Goal: Task Accomplishment & Management: Complete application form

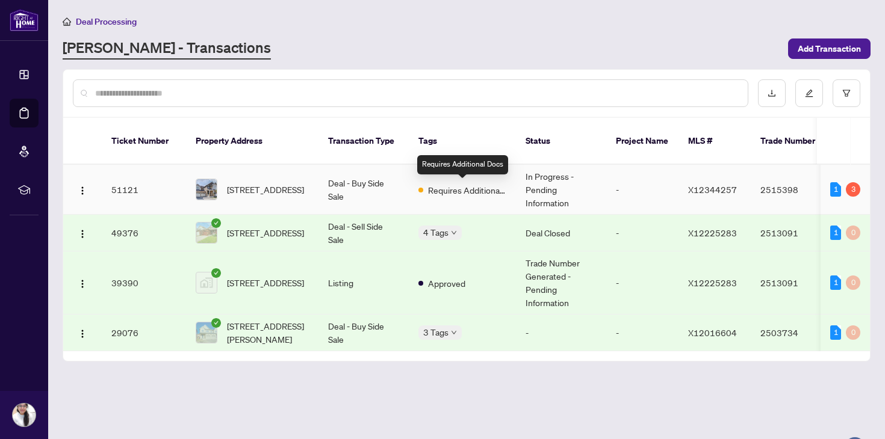
click at [494, 193] on span "Requires Additional Docs" at bounding box center [467, 190] width 78 height 13
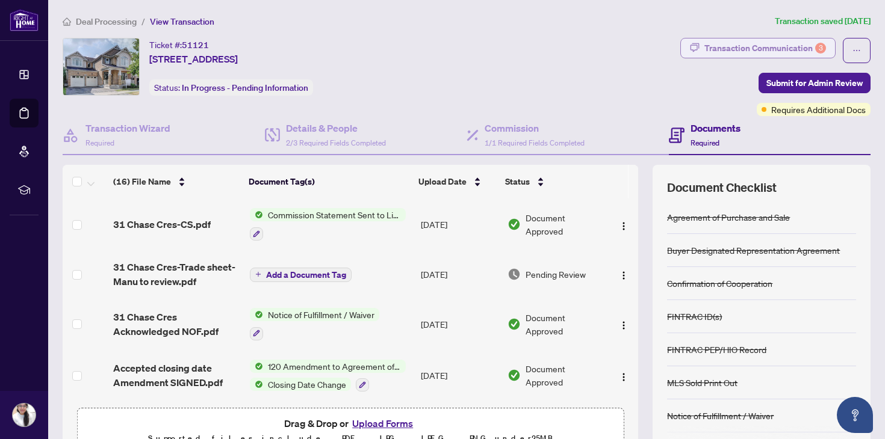
click at [781, 46] on div "Transaction Communication 3" at bounding box center [765, 48] width 122 height 19
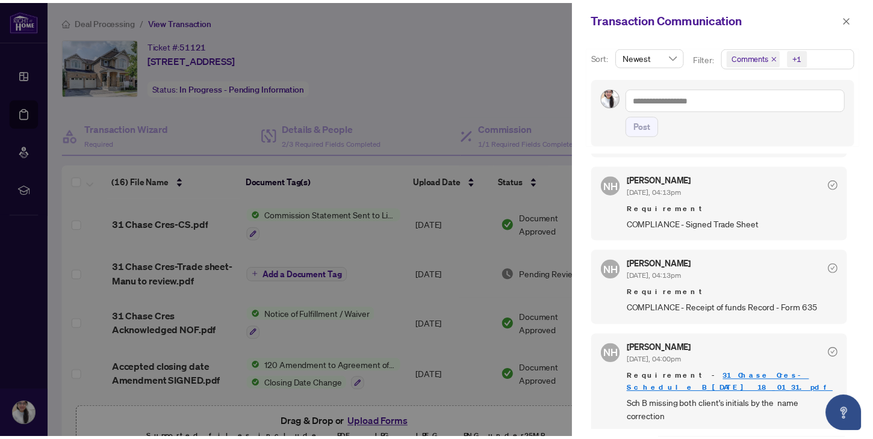
scroll to position [2, 0]
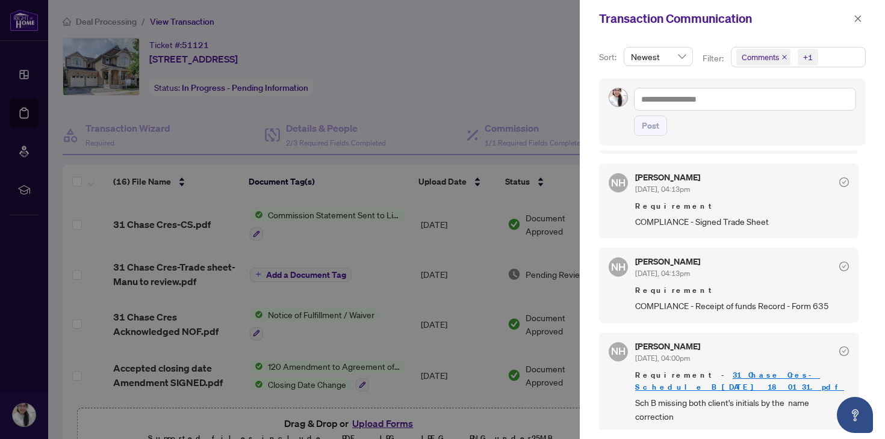
click at [748, 374] on link "31 Chase Cres-Schedule B_[DATE] 18_01_31.pdf" at bounding box center [739, 381] width 209 height 22
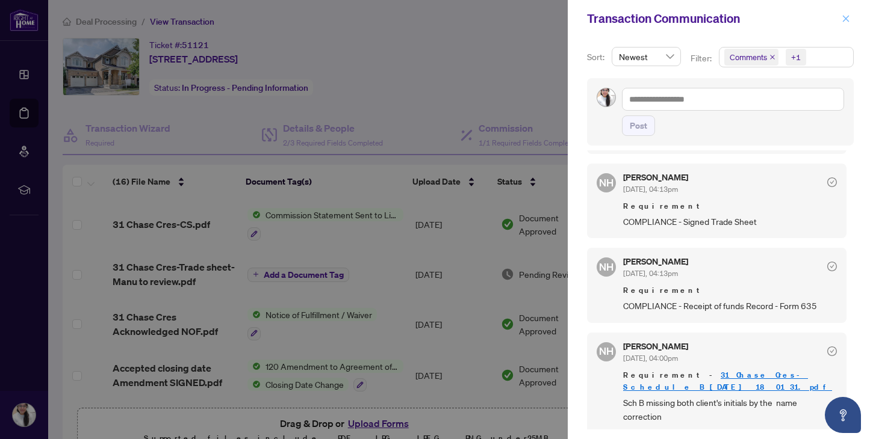
click at [844, 22] on span "button" at bounding box center [845, 18] width 8 height 19
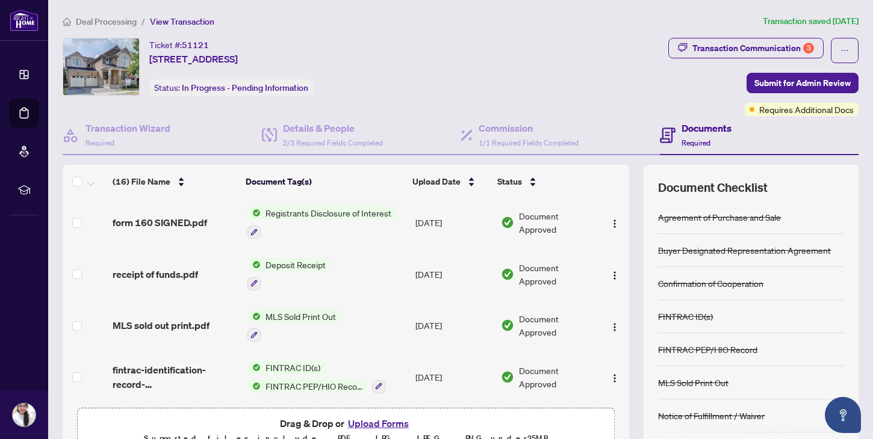
scroll to position [0, 0]
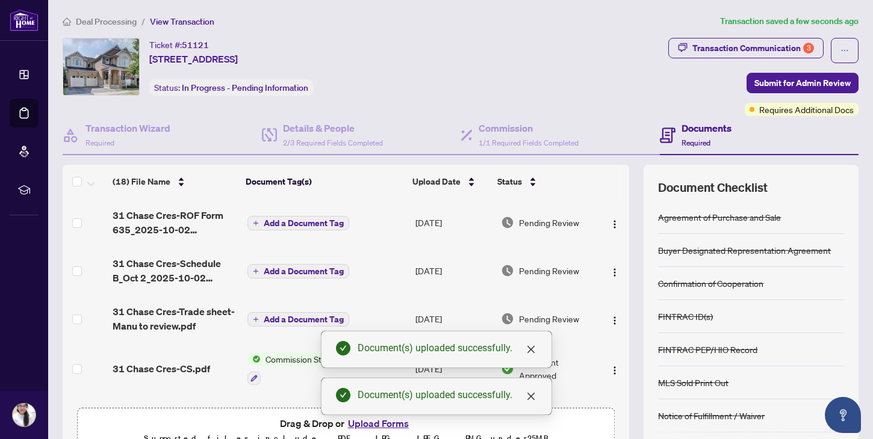
click at [315, 269] on span "Add a Document Tag" at bounding box center [304, 271] width 80 height 8
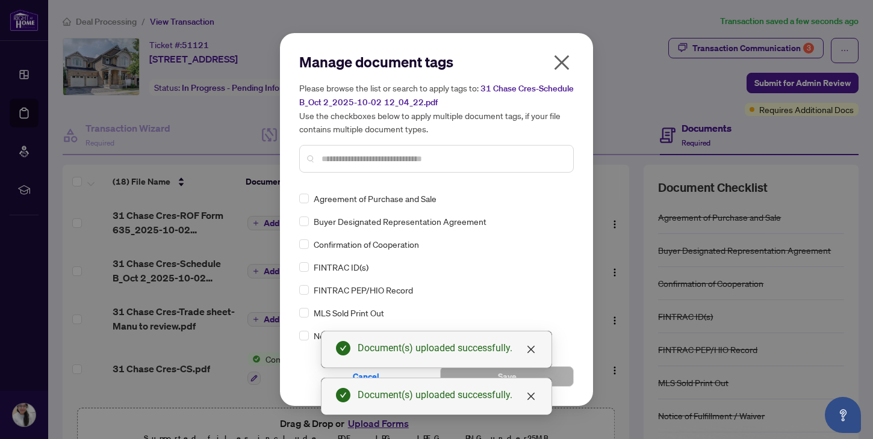
click at [420, 154] on input "text" at bounding box center [442, 158] width 242 height 13
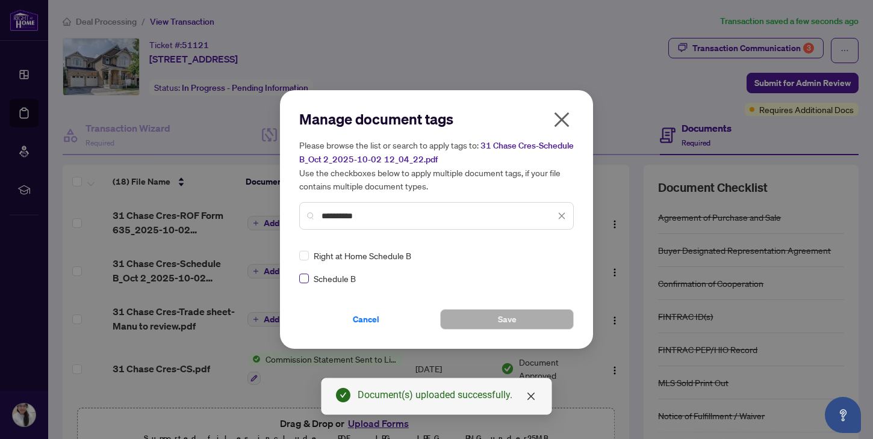
type input "**********"
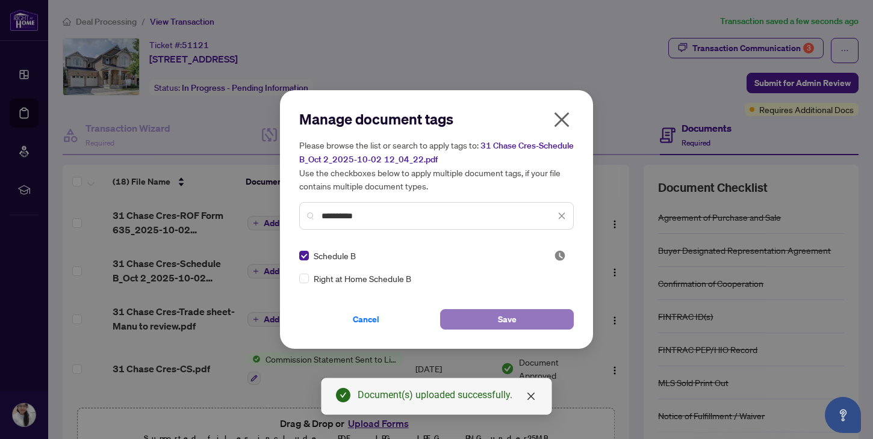
click at [492, 324] on button "Save" at bounding box center [507, 319] width 134 height 20
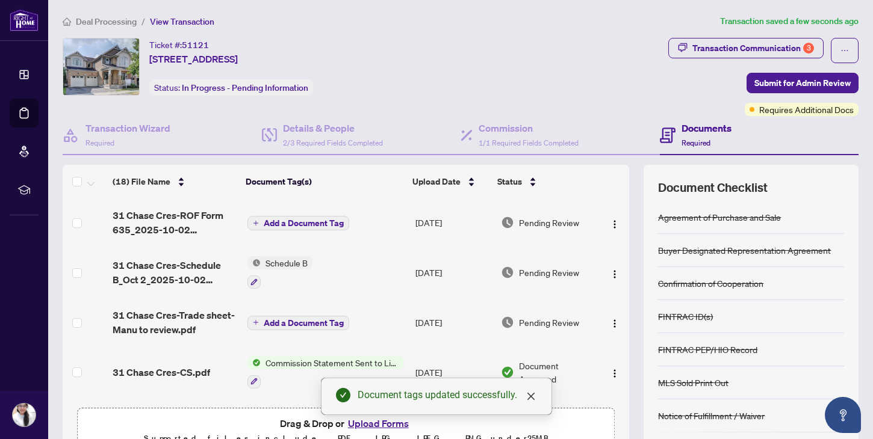
click at [302, 224] on span "Add a Document Tag" at bounding box center [304, 223] width 80 height 8
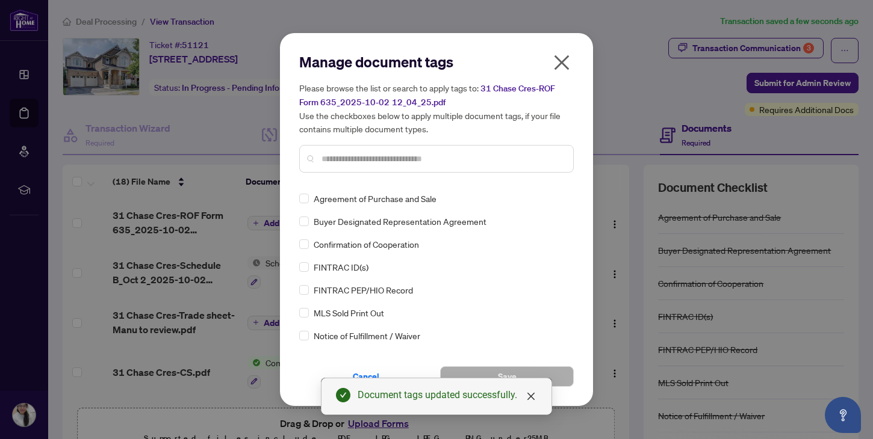
click at [371, 162] on input "text" at bounding box center [442, 158] width 242 height 13
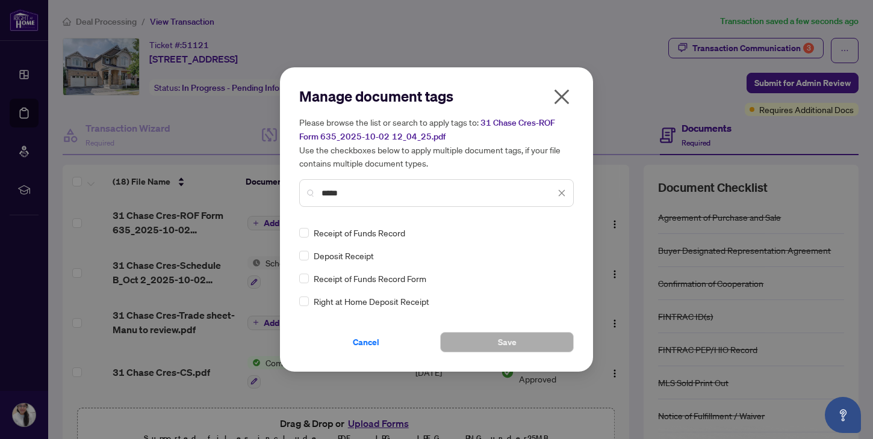
type input "*****"
click at [401, 277] on span "Receipt of Funds Record Form" at bounding box center [370, 278] width 113 height 13
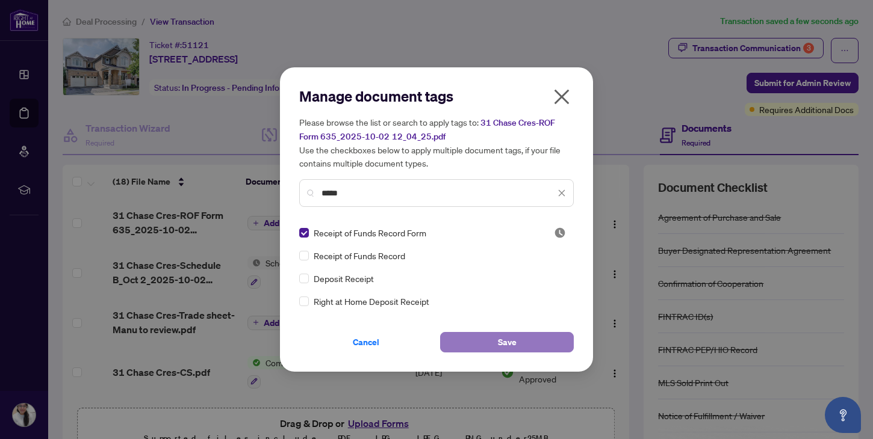
click at [489, 344] on button "Save" at bounding box center [507, 342] width 134 height 20
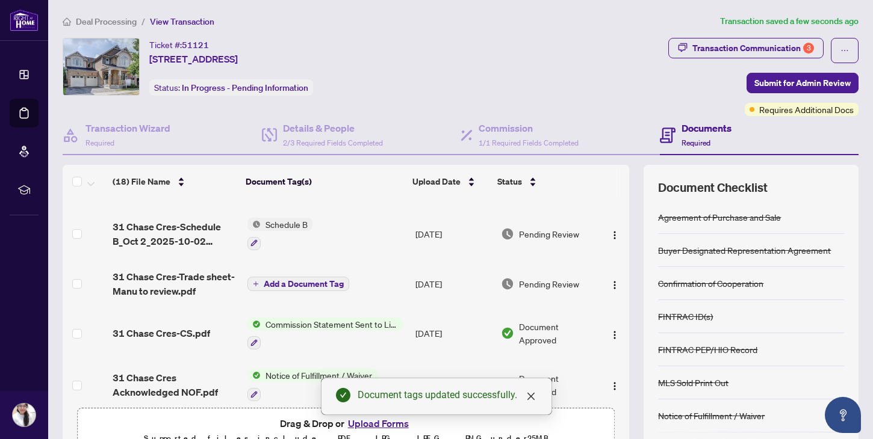
scroll to position [58, 0]
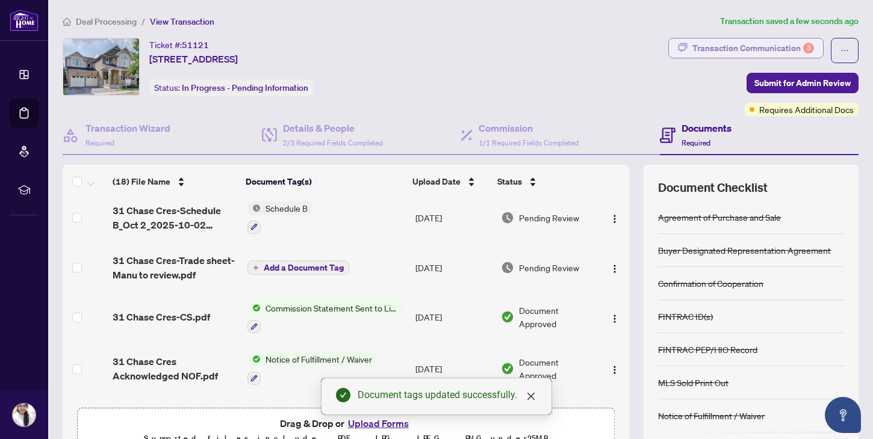
click at [740, 45] on div "Transaction Communication 3" at bounding box center [753, 48] width 122 height 19
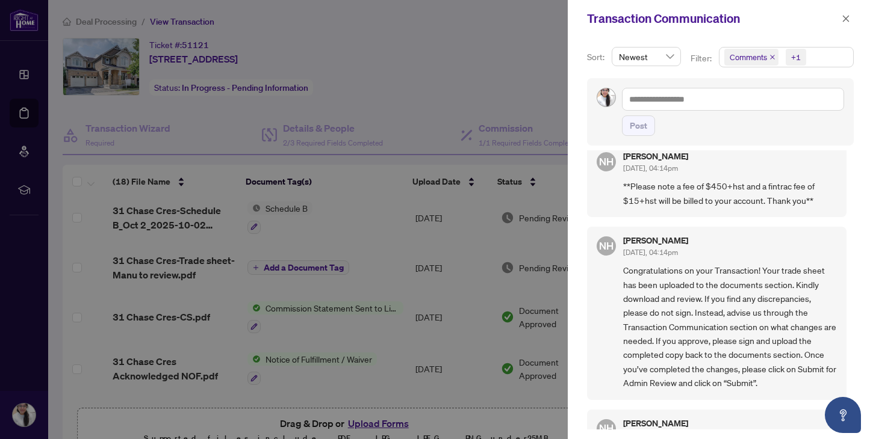
scroll to position [0, 0]
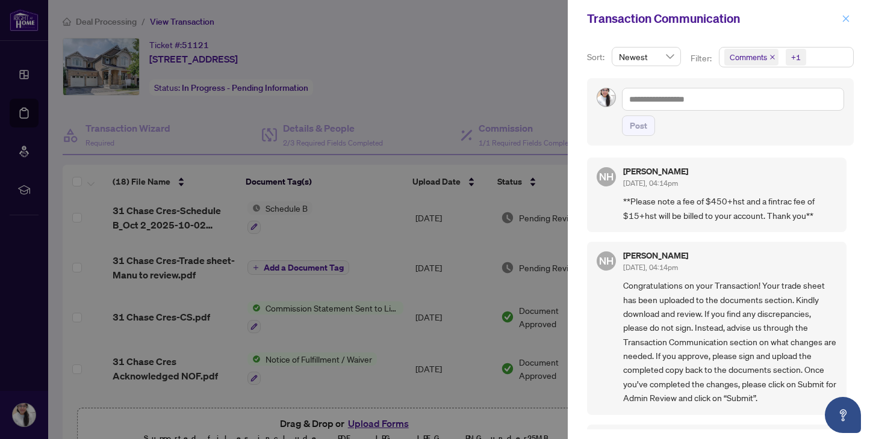
click at [848, 17] on icon "close" at bounding box center [845, 18] width 8 height 8
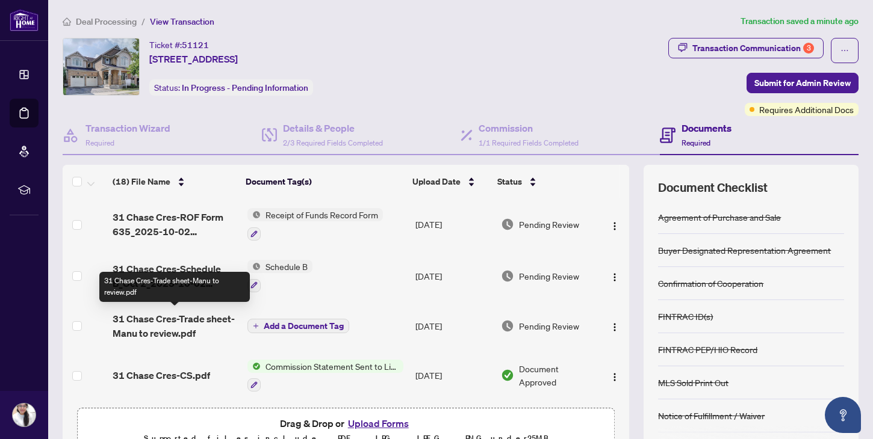
click at [171, 320] on span "31 Chase Cres-Trade sheet-Manu to review.pdf" at bounding box center [175, 326] width 125 height 29
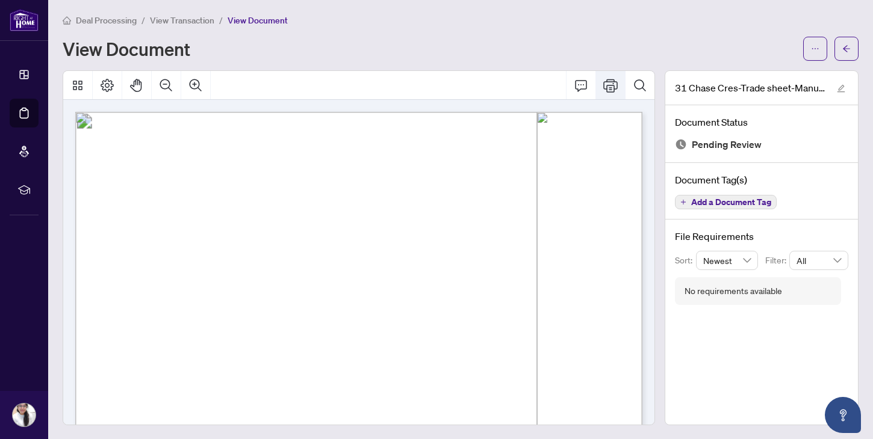
click at [613, 90] on icon "Print" at bounding box center [610, 85] width 14 height 14
click at [175, 20] on span "View Transaction" at bounding box center [182, 21] width 64 height 11
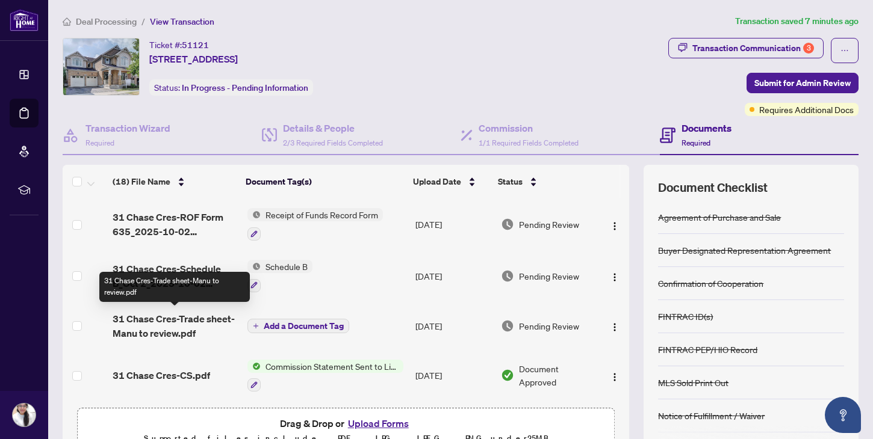
click at [182, 323] on span "31 Chase Cres-Trade sheet-Manu to review.pdf" at bounding box center [175, 326] width 125 height 29
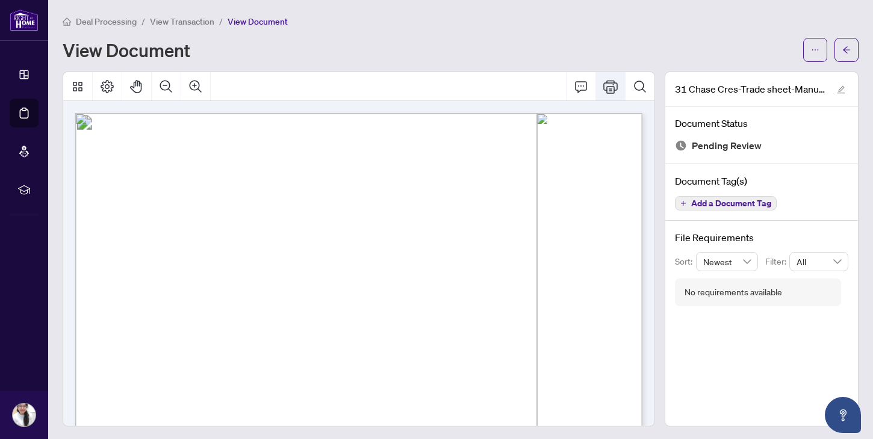
click at [607, 90] on icon "Print" at bounding box center [610, 86] width 14 height 14
click at [173, 20] on span "View Transaction" at bounding box center [182, 21] width 64 height 11
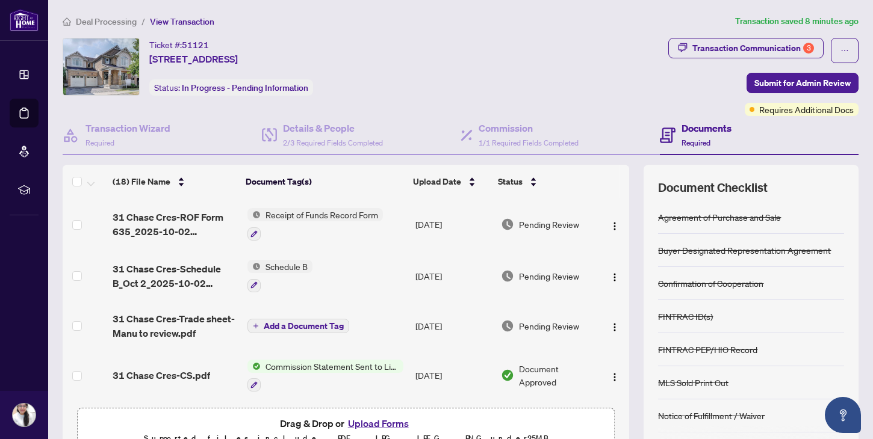
scroll to position [19, 0]
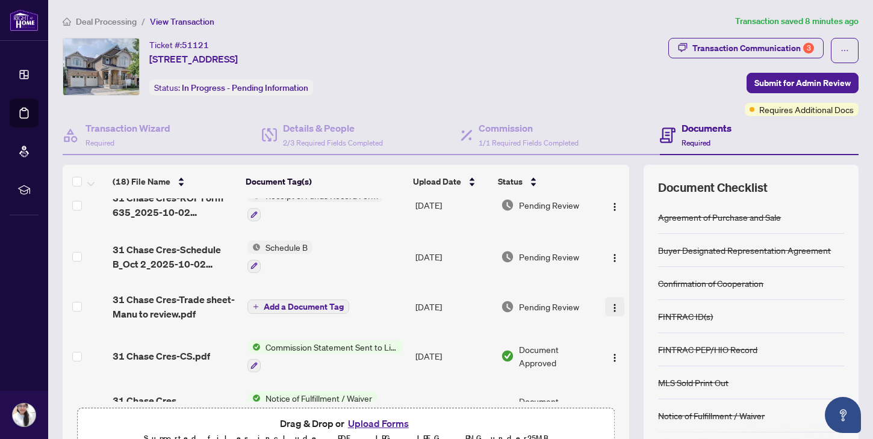
click at [611, 306] on img "button" at bounding box center [615, 308] width 10 height 10
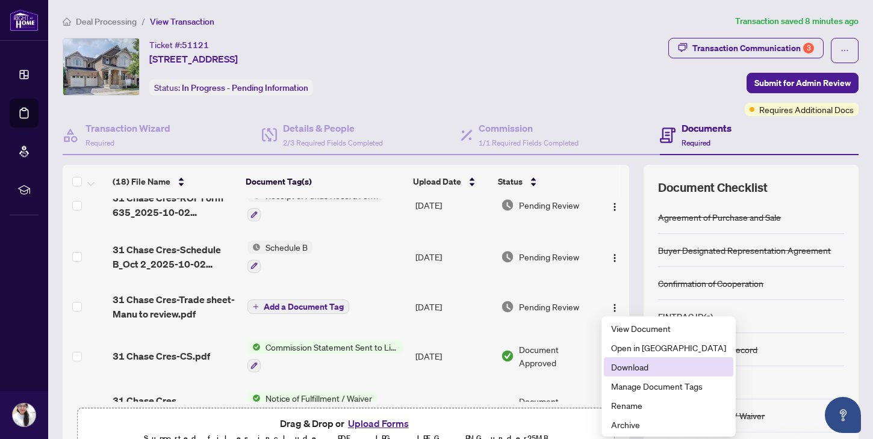
click at [633, 364] on span "Download" at bounding box center [668, 367] width 115 height 13
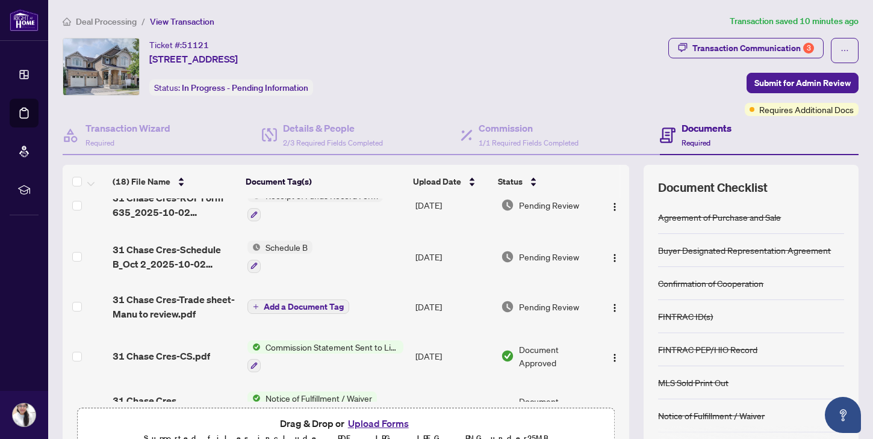
scroll to position [0, 0]
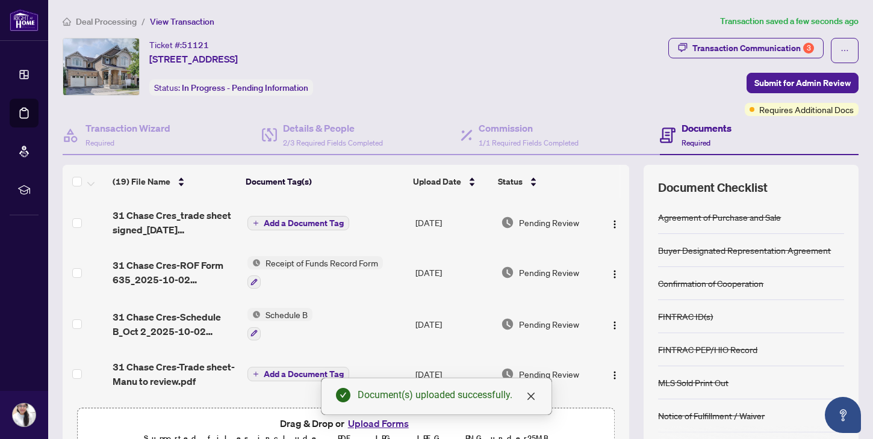
click at [298, 219] on span "Add a Document Tag" at bounding box center [304, 223] width 80 height 8
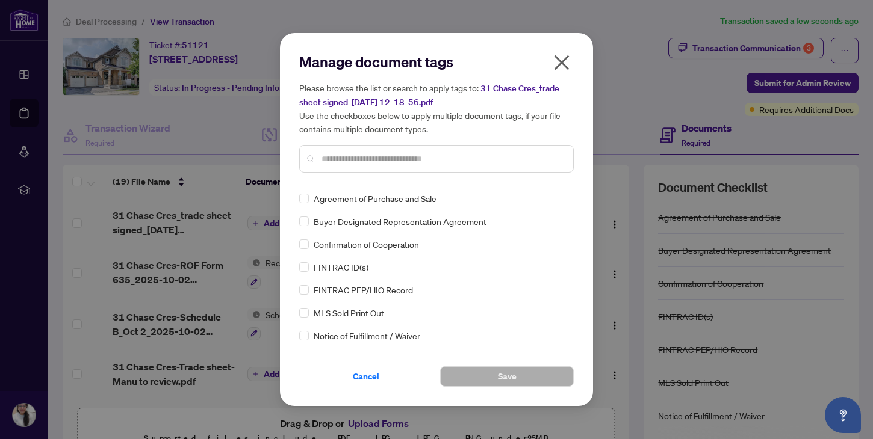
click at [406, 157] on input "text" at bounding box center [442, 158] width 242 height 13
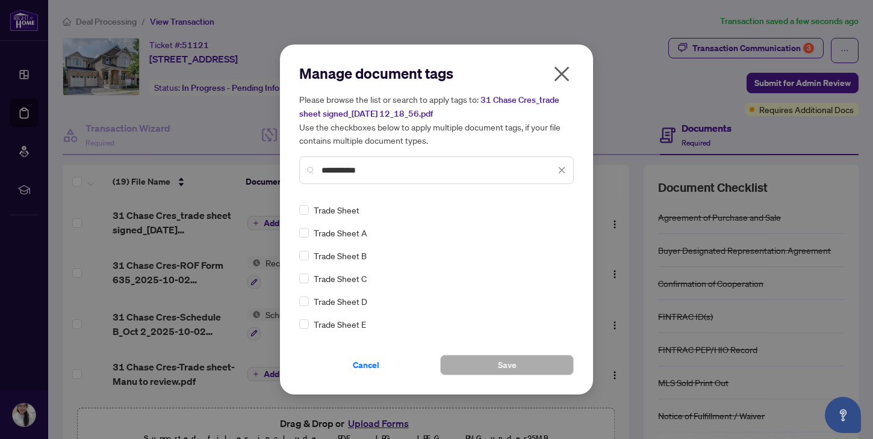
type input "**********"
click at [503, 362] on span "Save" at bounding box center [507, 365] width 19 height 19
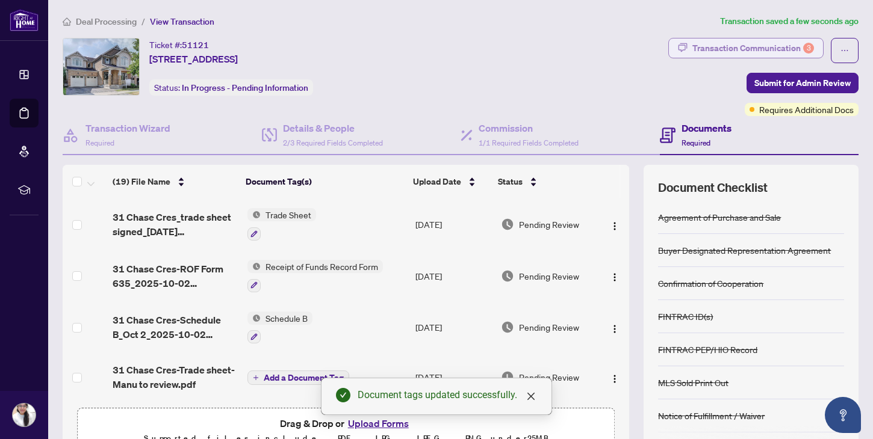
click at [776, 46] on div "Transaction Communication 3" at bounding box center [753, 48] width 122 height 19
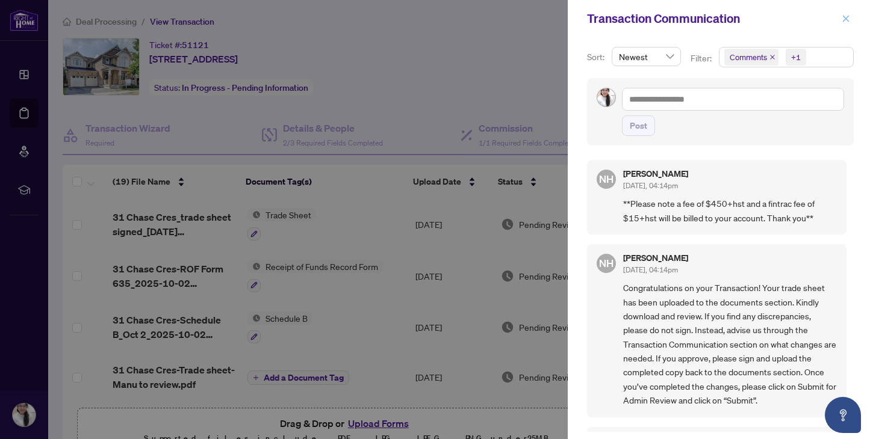
click at [844, 17] on icon "close" at bounding box center [845, 18] width 8 height 8
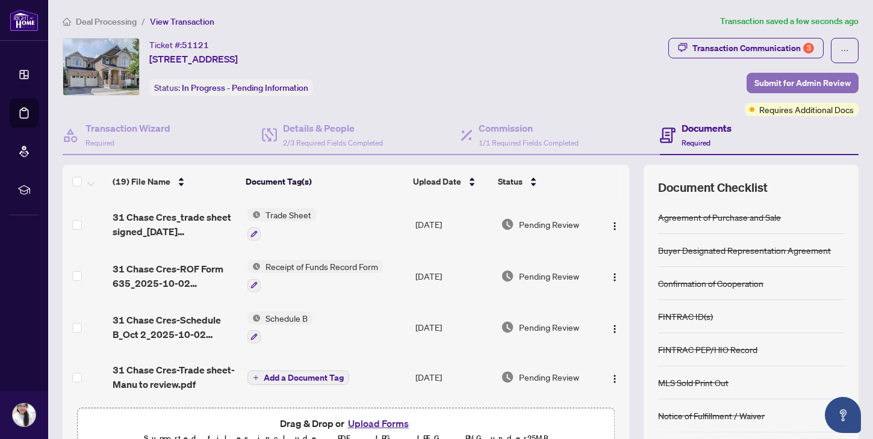
click at [797, 85] on span "Submit for Admin Review" at bounding box center [802, 82] width 96 height 19
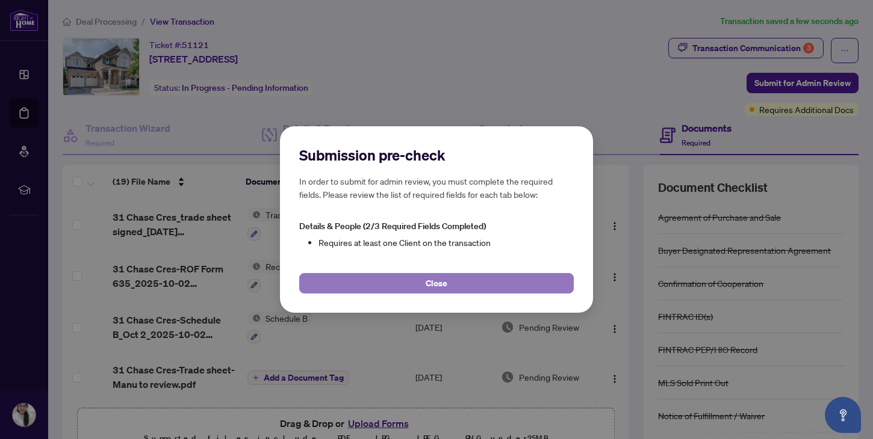
click at [478, 283] on button "Close" at bounding box center [436, 283] width 274 height 20
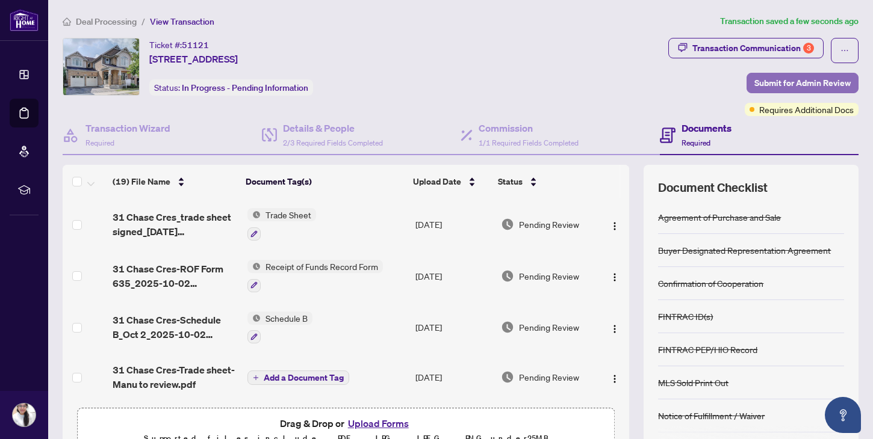
click at [801, 82] on span "Submit for Admin Review" at bounding box center [802, 82] width 96 height 19
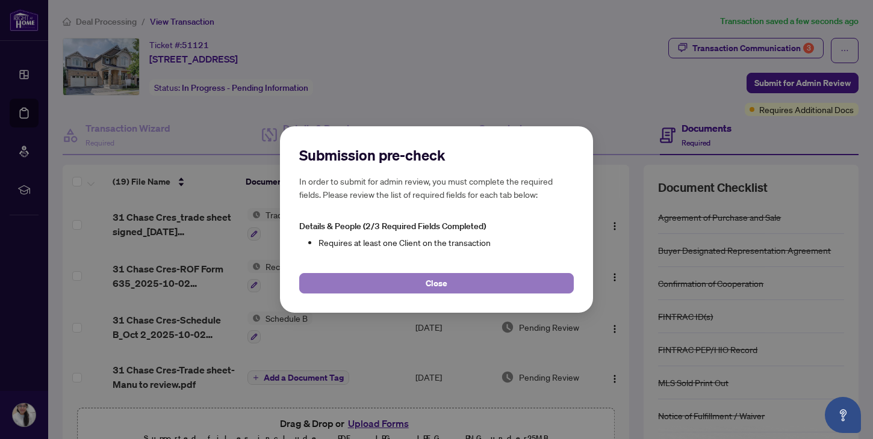
click at [480, 283] on button "Close" at bounding box center [436, 283] width 274 height 20
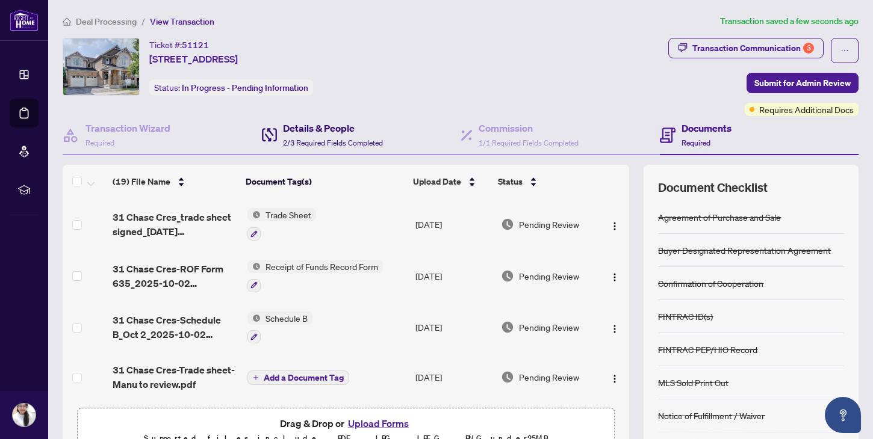
click at [327, 138] on span "2/3 Required Fields Completed" at bounding box center [333, 142] width 100 height 9
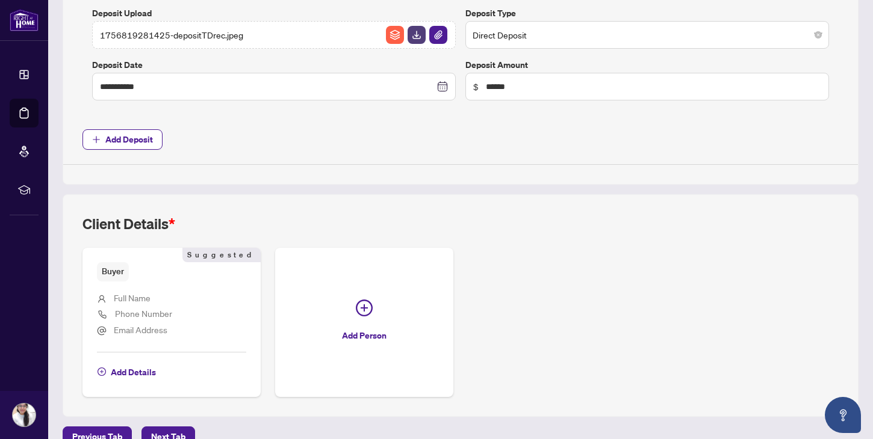
scroll to position [538, 0]
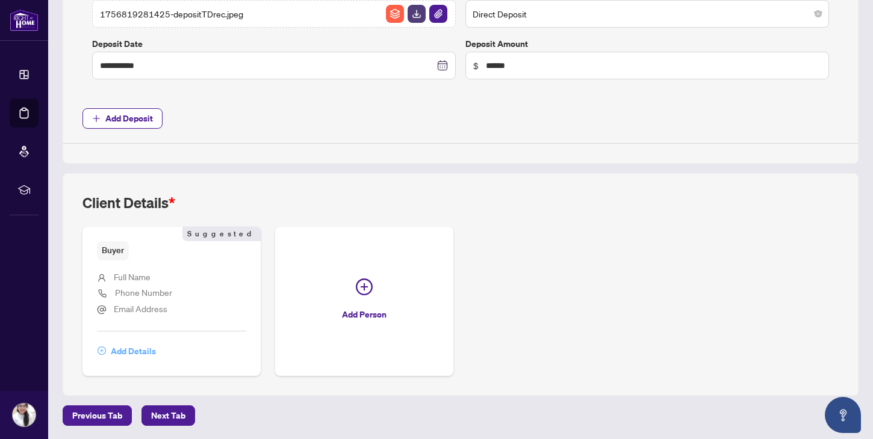
click at [129, 354] on span "Add Details" at bounding box center [133, 351] width 45 height 19
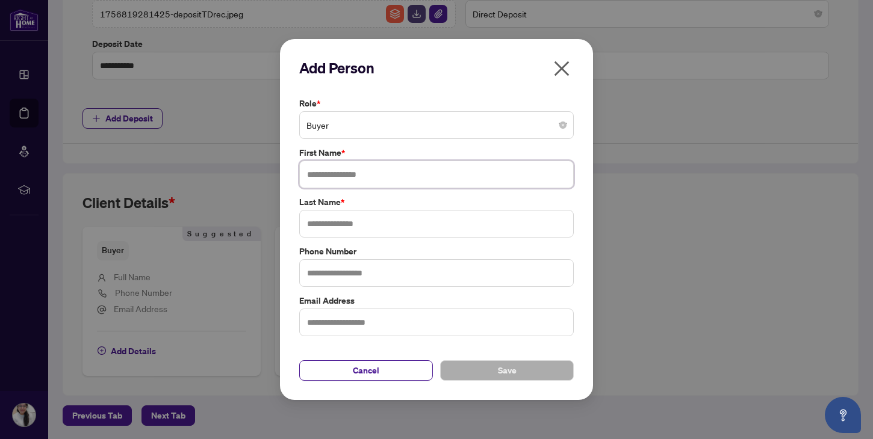
click at [411, 180] on input "text" at bounding box center [436, 175] width 274 height 28
type input "****"
type input "******"
click at [506, 374] on span "Save" at bounding box center [507, 370] width 19 height 19
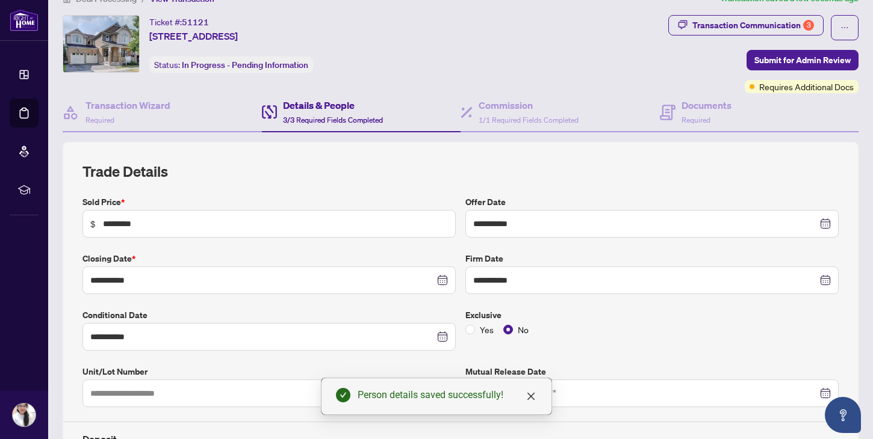
scroll to position [0, 0]
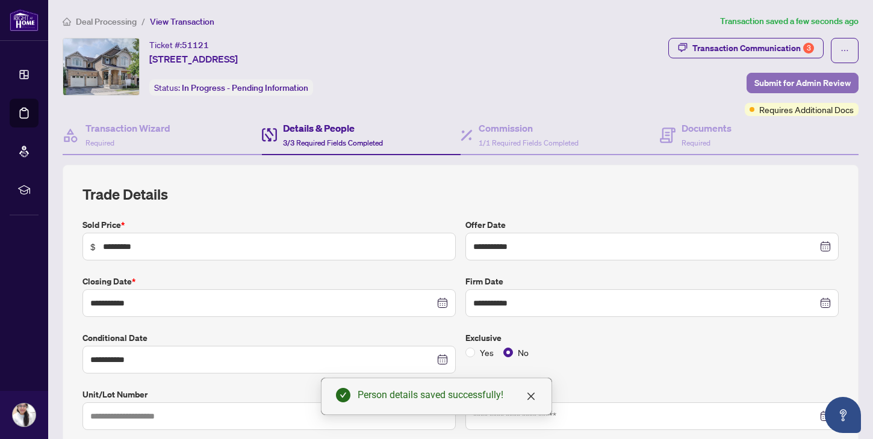
click at [804, 80] on span "Submit for Admin Review" at bounding box center [802, 82] width 96 height 19
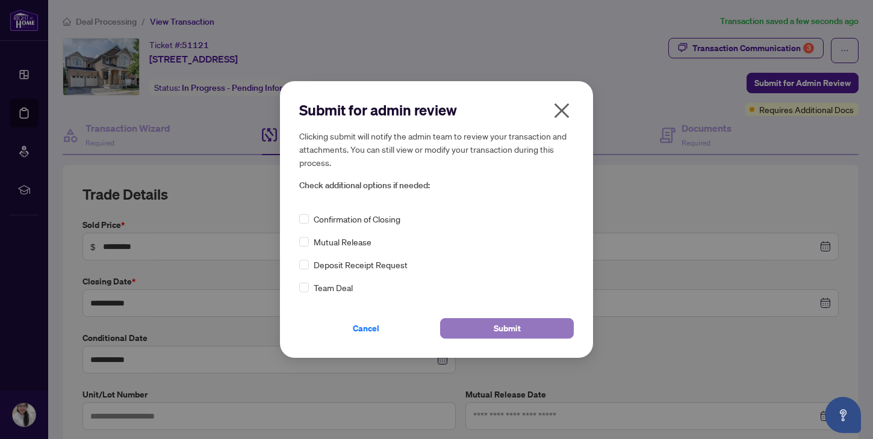
click at [510, 333] on span "Submit" at bounding box center [507, 328] width 27 height 19
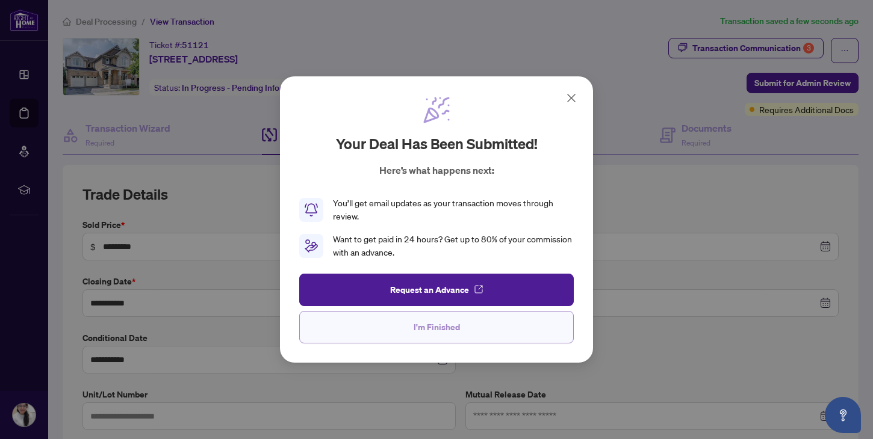
click at [435, 327] on span "I'm Finished" at bounding box center [436, 327] width 46 height 19
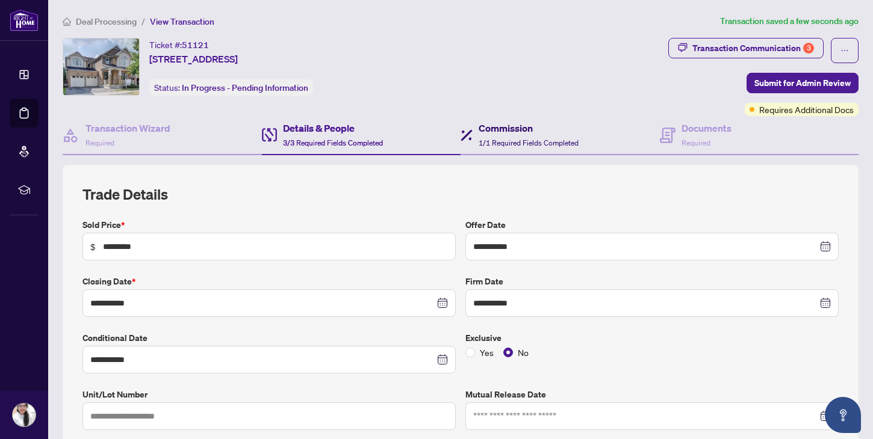
click at [556, 140] on span "1/1 Required Fields Completed" at bounding box center [528, 142] width 100 height 9
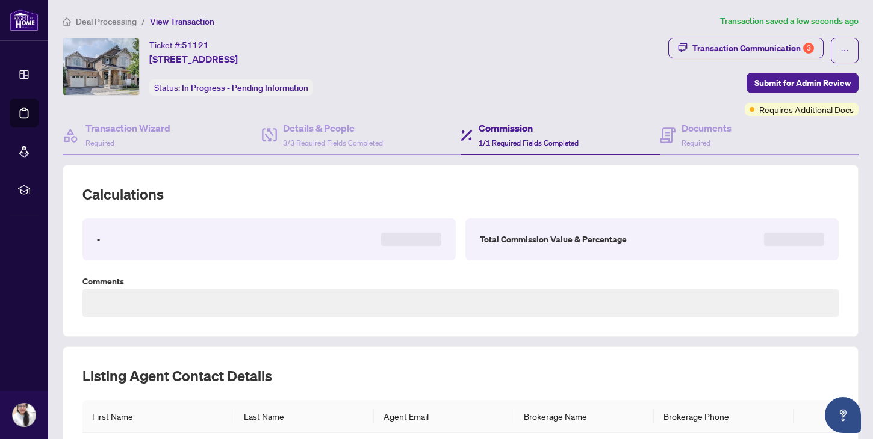
type textarea "**********"
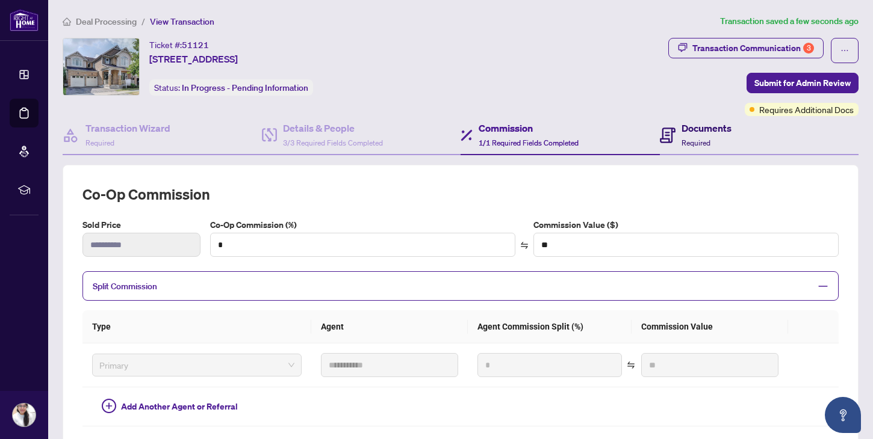
click at [710, 134] on h4 "Documents" at bounding box center [706, 128] width 50 height 14
